Goal: Obtain resource: Download file/media

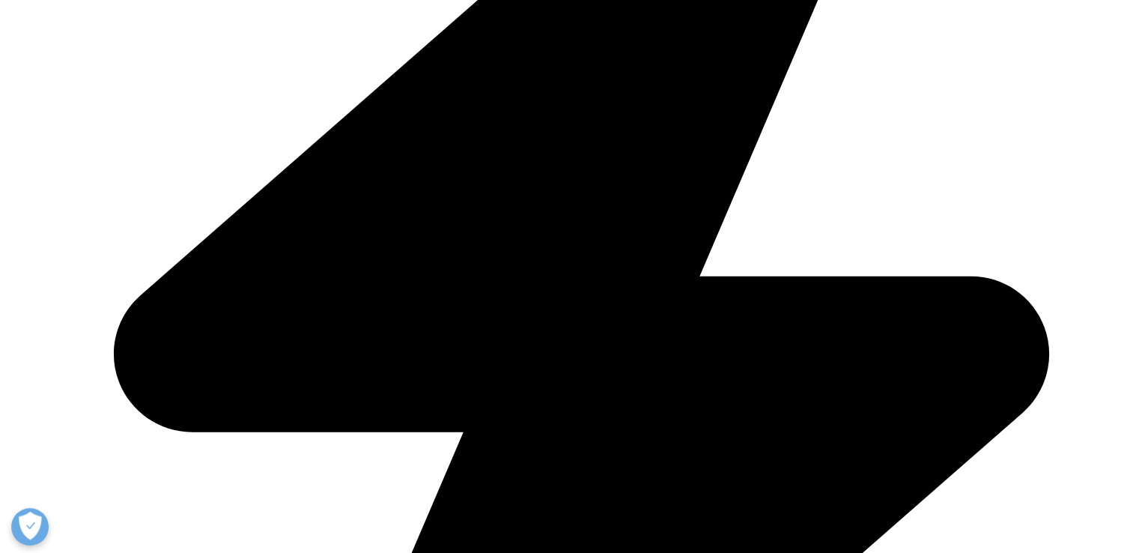
scroll to position [683, 0]
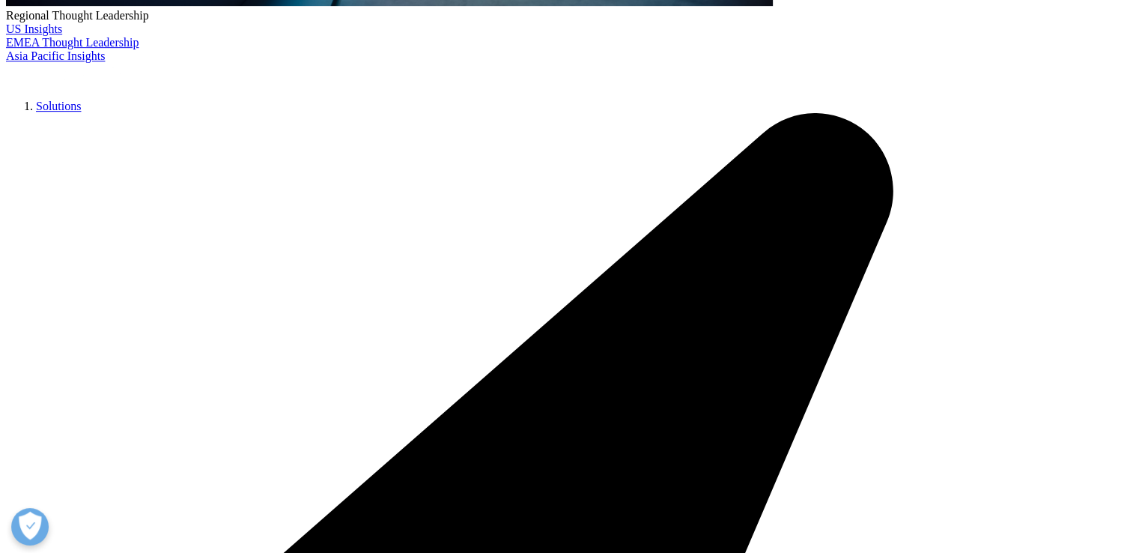
type input "[PERSON_NAME]"
type input "VERON"
type input "[PERSON_NAME][EMAIL_ADDRESS][PERSON_NAME][DOMAIN_NAME]"
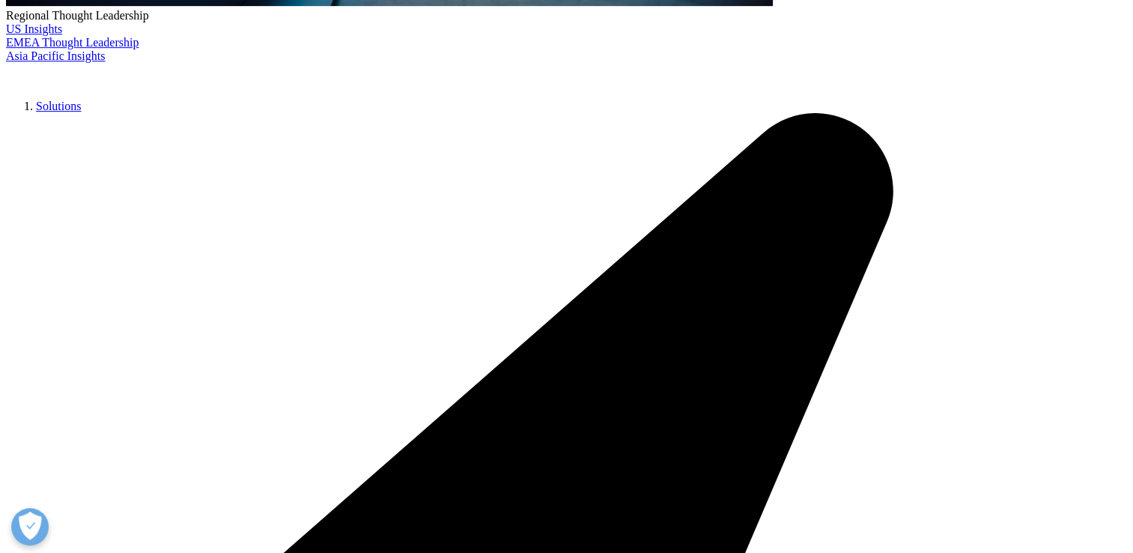
type input "APTAR FRANCE SAS"
select select "France"
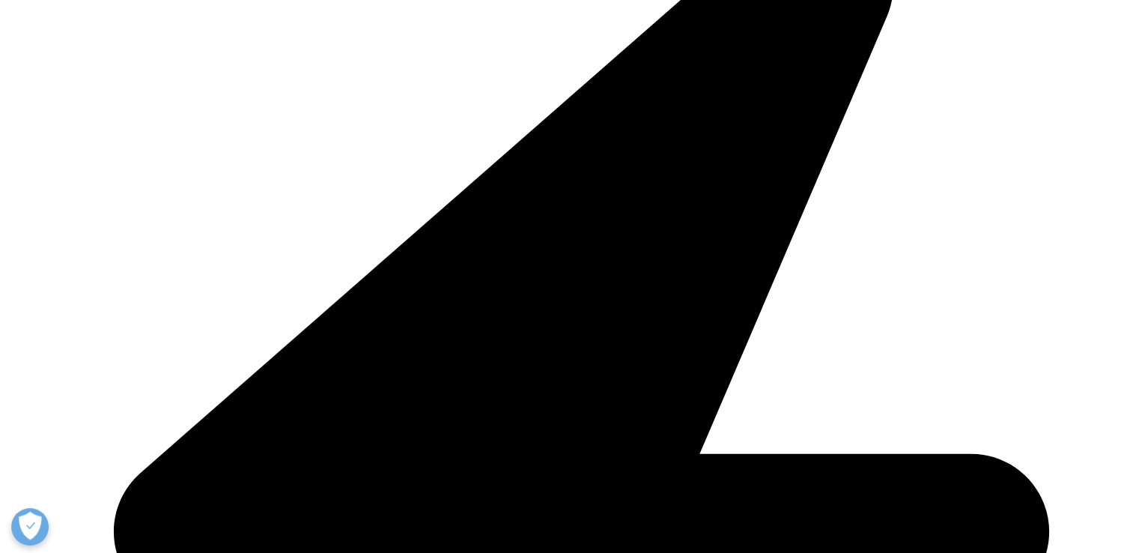
scroll to position [912, 0]
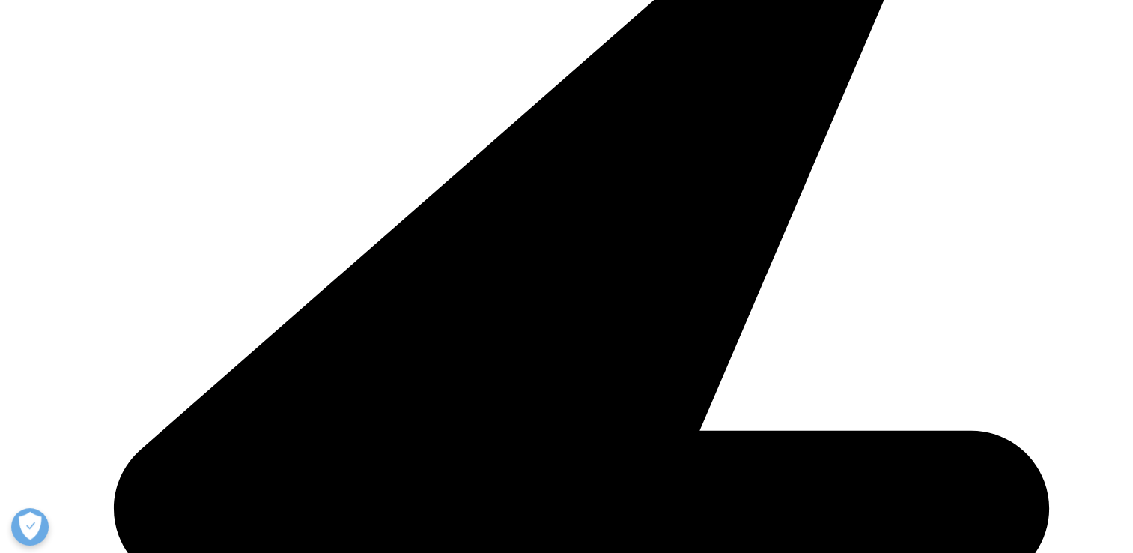
type input "Business Development Director"
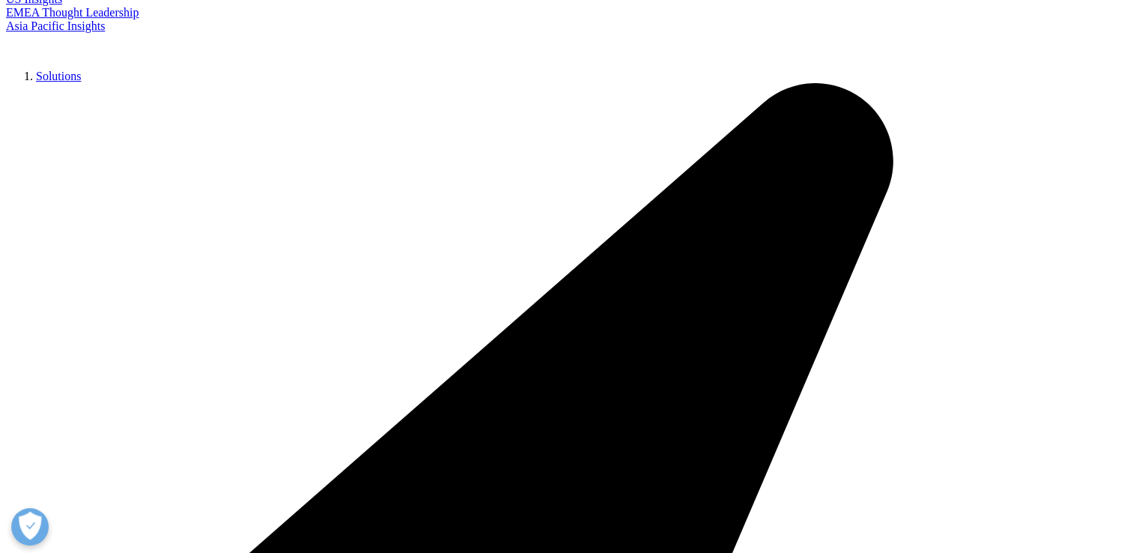
scroll to position [686, 0]
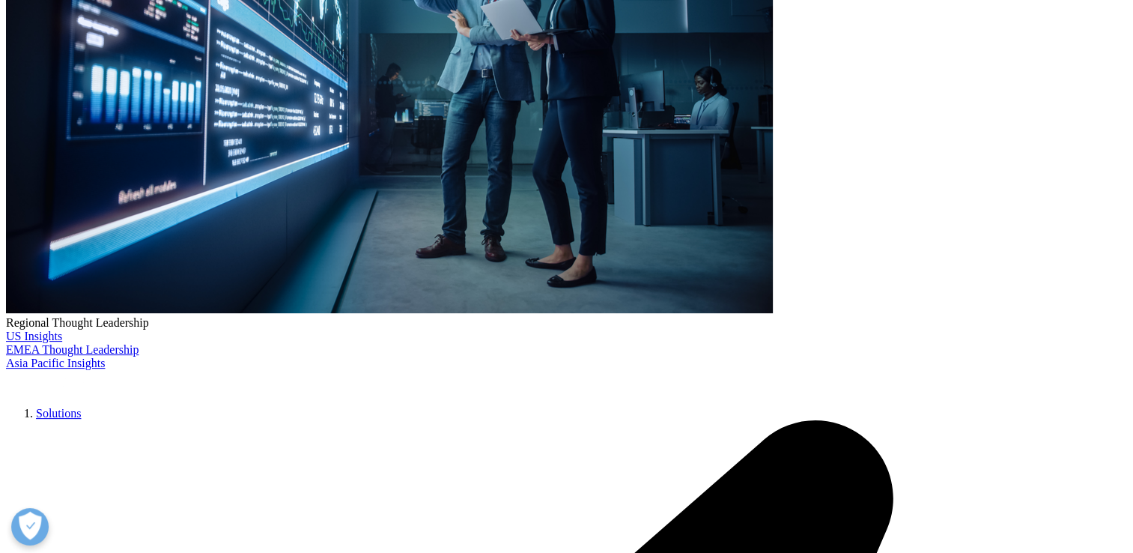
scroll to position [0, 0]
